Goal: Entertainment & Leisure: Consume media (video, audio)

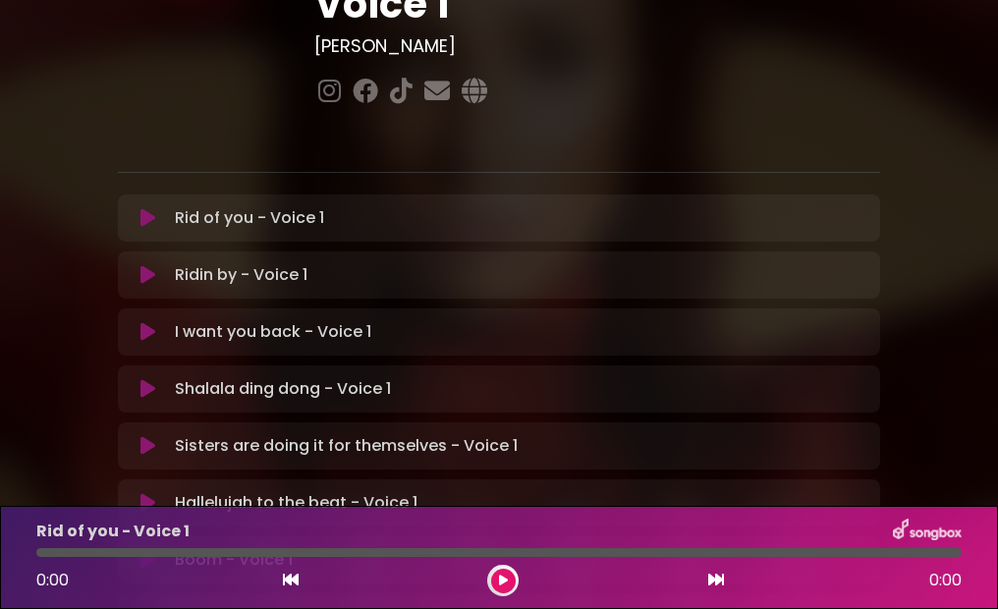
scroll to position [327, 0]
click at [144, 549] on icon at bounding box center [147, 559] width 15 height 20
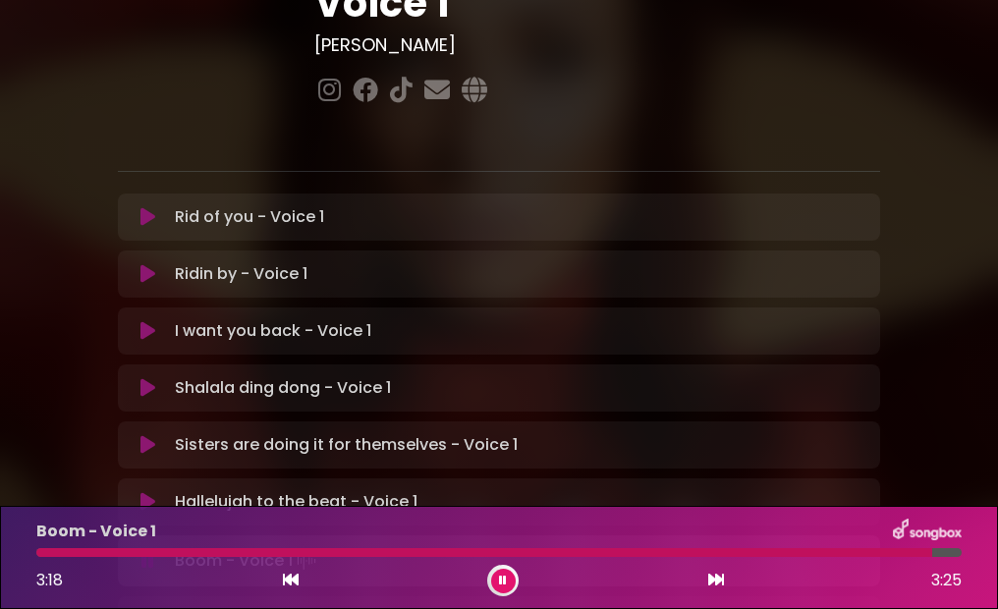
click at [141, 608] on icon at bounding box center [147, 620] width 15 height 20
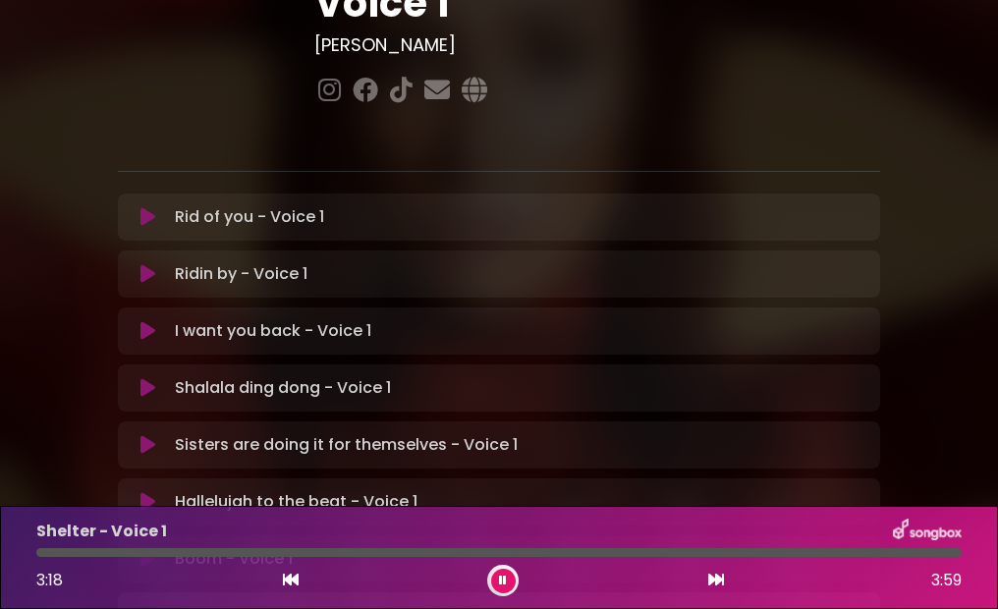
click at [143, 549] on icon at bounding box center [147, 559] width 15 height 20
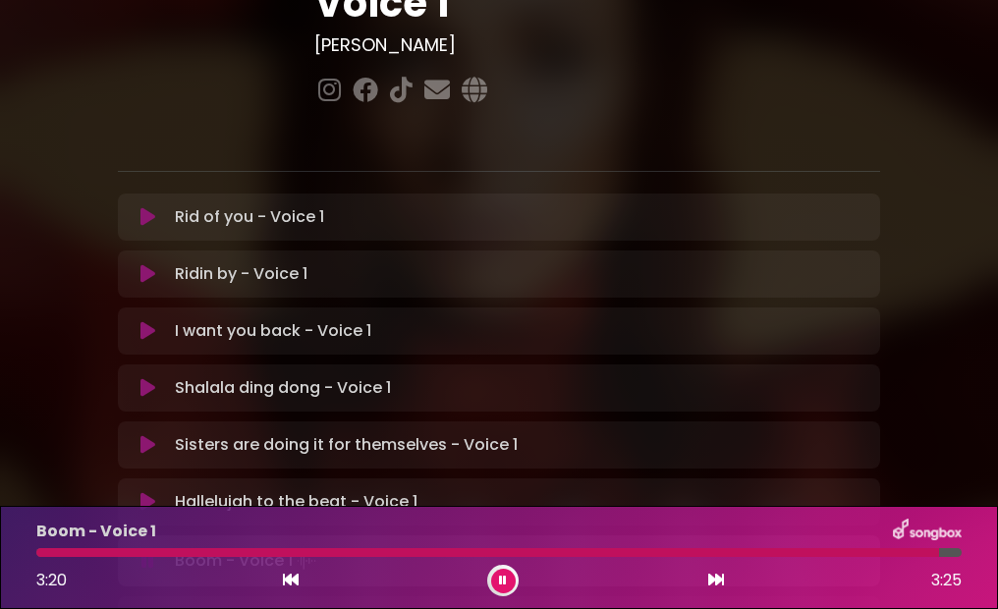
click at [505, 575] on icon at bounding box center [503, 581] width 8 height 12
click at [144, 606] on icon at bounding box center [148, 616] width 16 height 21
click at [501, 569] on button at bounding box center [503, 581] width 25 height 25
click at [60, 549] on div at bounding box center [381, 552] width 691 height 9
click at [86, 554] on div at bounding box center [381, 552] width 691 height 9
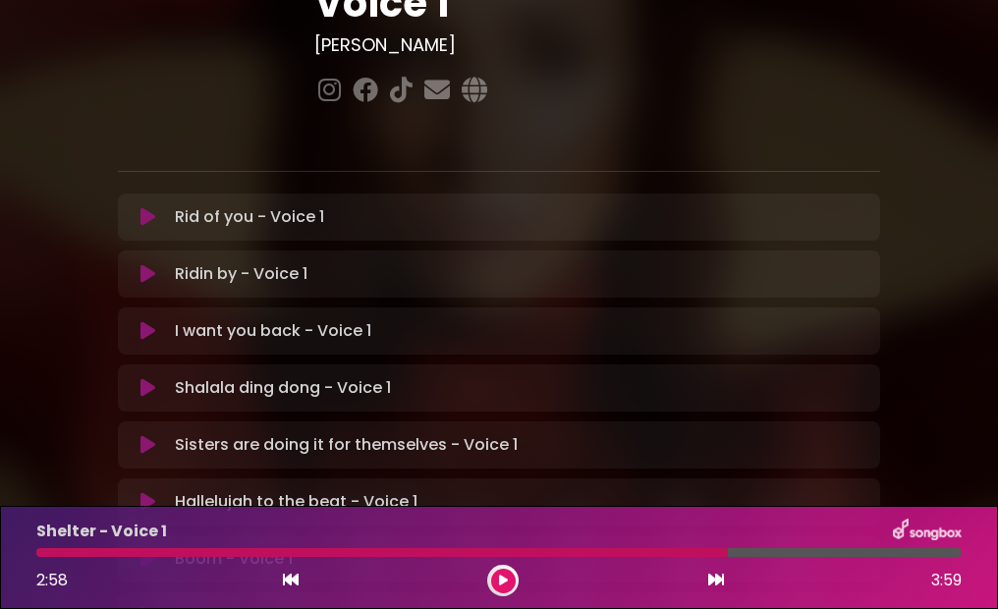
click at [295, 580] on icon at bounding box center [291, 580] width 16 height 16
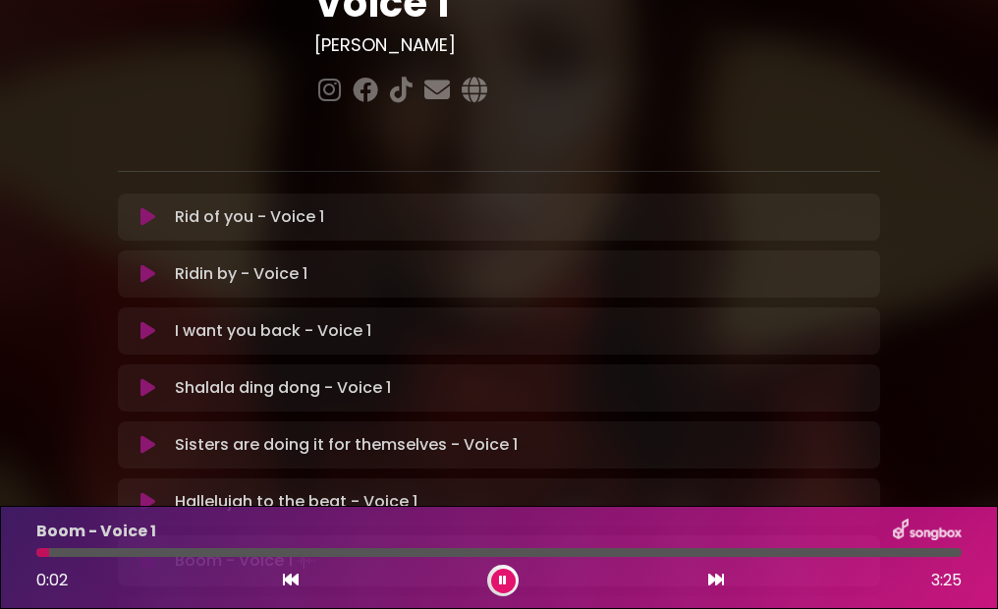
click at [158, 608] on button at bounding box center [148, 620] width 37 height 20
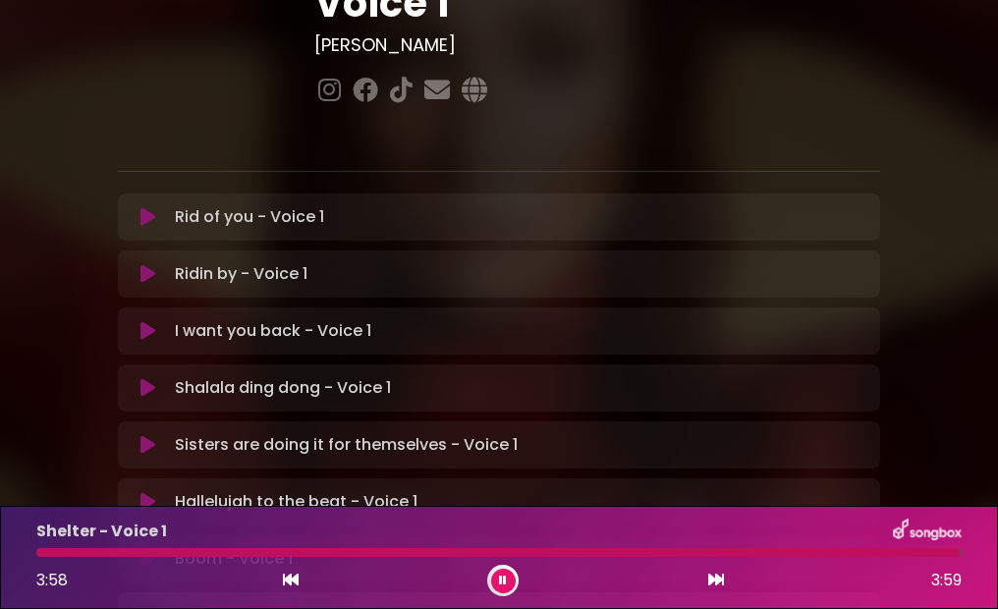
click at [145, 549] on icon at bounding box center [147, 559] width 15 height 20
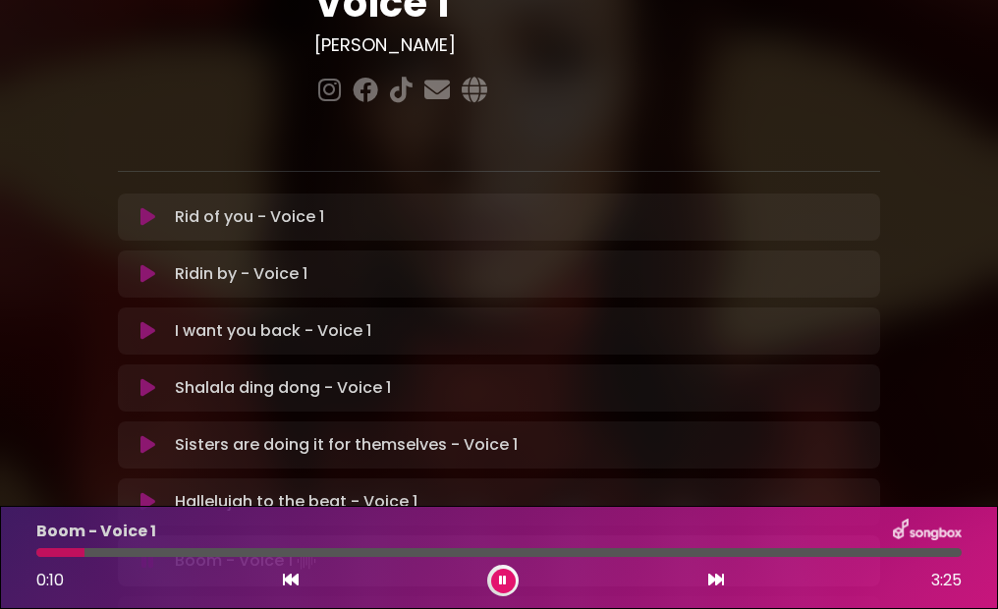
click at [150, 608] on icon at bounding box center [147, 620] width 15 height 20
